Goal: Navigation & Orientation: Find specific page/section

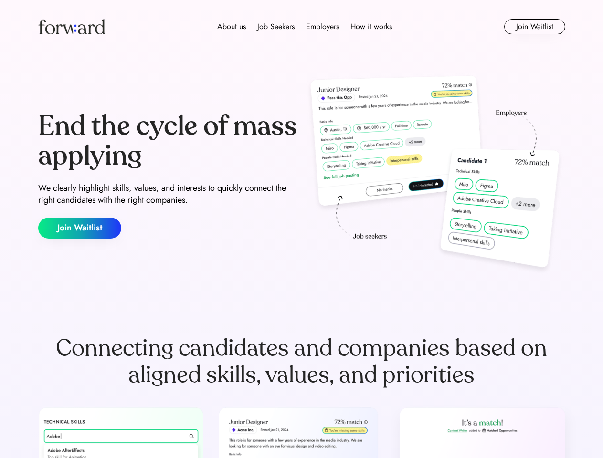
click at [301, 229] on div "End the cycle of mass applying We clearly highlight skills, values, and interes…" at bounding box center [301, 175] width 527 height 205
click at [302, 27] on div "About us Job Seekers Employers How it works" at bounding box center [304, 26] width 376 height 11
click at [72, 27] on img at bounding box center [71, 26] width 67 height 15
click at [305, 27] on div "About us Job Seekers Employers How it works" at bounding box center [304, 26] width 376 height 11
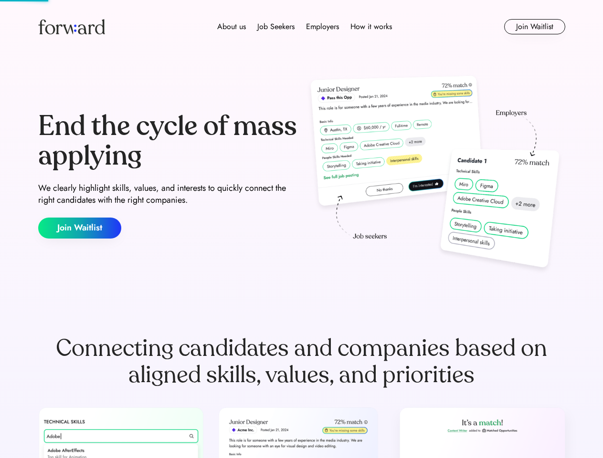
click at [232, 27] on div "About us" at bounding box center [231, 26] width 29 height 11
click at [276, 27] on div "Job Seekers" at bounding box center [275, 26] width 37 height 11
click at [322, 27] on div "Employers" at bounding box center [322, 26] width 33 height 11
